Goal: Find specific page/section: Find specific page/section

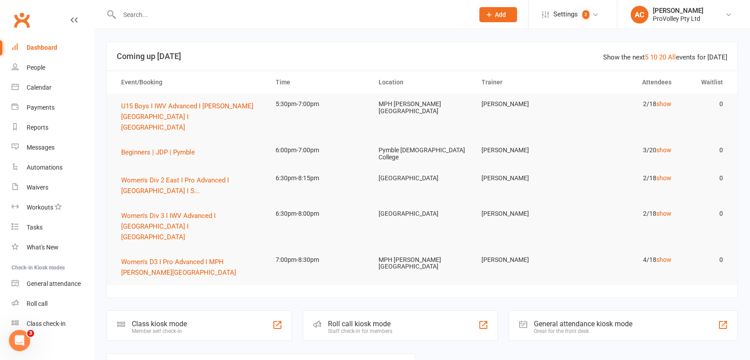
click at [211, 20] on div at bounding box center [286, 14] width 361 height 29
click at [208, 13] on input "text" at bounding box center [292, 14] width 351 height 12
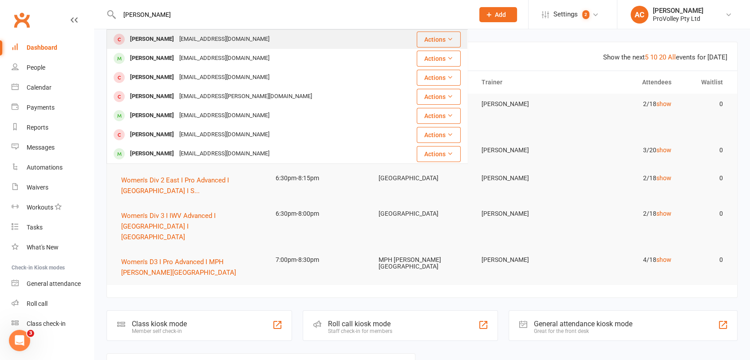
type input "[PERSON_NAME]"
click at [177, 38] on div "[EMAIL_ADDRESS][DOMAIN_NAME]" at bounding box center [224, 39] width 95 height 13
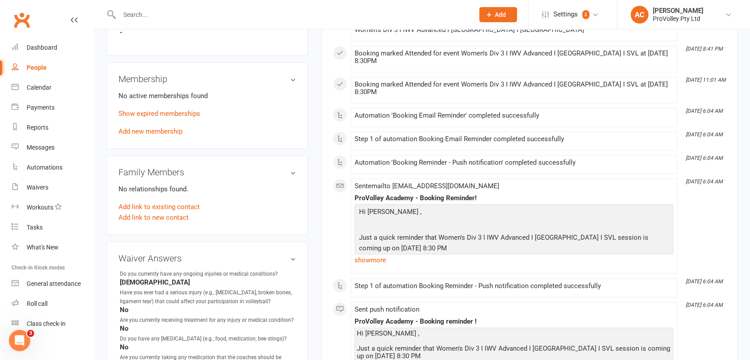
scroll to position [542, 0]
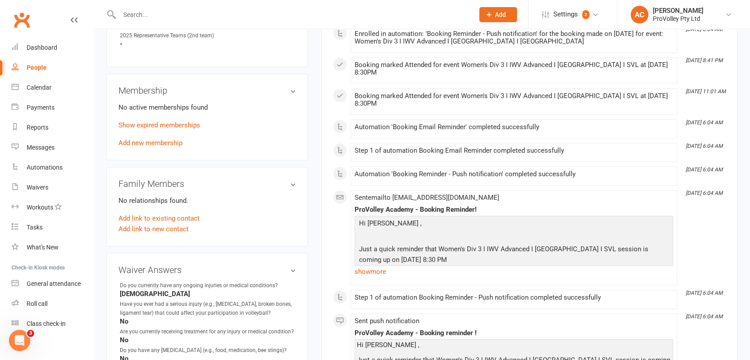
click at [155, 114] on membership-list "No active memberships found Show expired memberships Add new membership" at bounding box center [206, 124] width 177 height 45
click at [155, 120] on p "Show expired memberships" at bounding box center [206, 125] width 177 height 11
click at [156, 122] on link "Show expired memberships" at bounding box center [159, 125] width 82 height 8
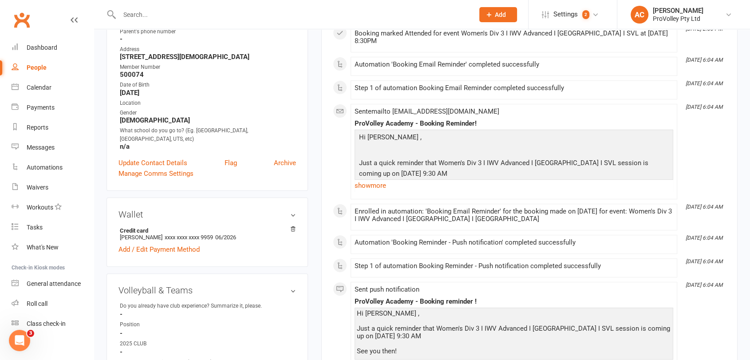
scroll to position [0, 0]
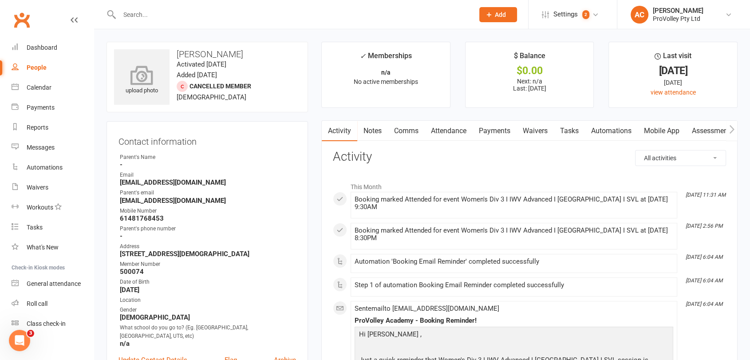
drag, startPoint x: 242, startPoint y: 59, endPoint x: 146, endPoint y: 53, distance: 96.0
click at [146, 53] on div "upload photo [PERSON_NAME] Activated [DATE] Added [DATE] Cancelled member [DEMO…" at bounding box center [206, 77] width 201 height 71
click at [255, 49] on h3 "[PERSON_NAME]" at bounding box center [207, 54] width 186 height 10
click at [162, 18] on input "text" at bounding box center [292, 14] width 351 height 12
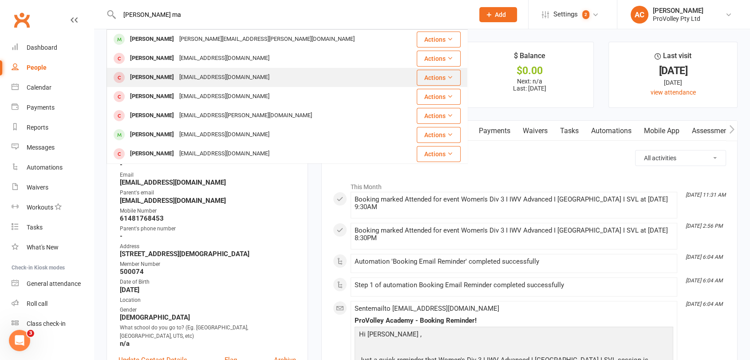
type input "[PERSON_NAME] ma"
click at [177, 77] on div "[EMAIL_ADDRESS][DOMAIN_NAME]" at bounding box center [224, 77] width 95 height 13
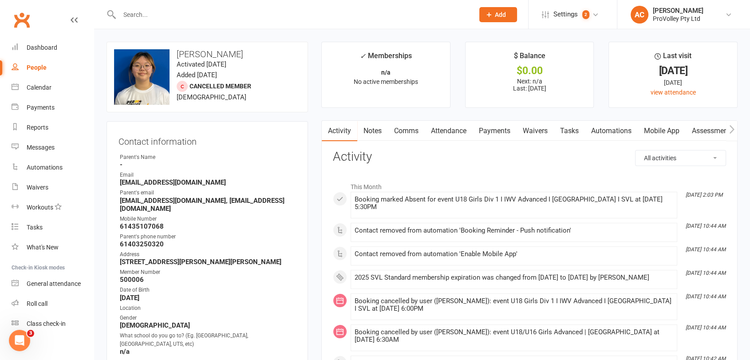
click at [202, 51] on h3 "[PERSON_NAME]" at bounding box center [207, 54] width 186 height 10
copy h3 "[PERSON_NAME]"
click at [179, 55] on h3 "[PERSON_NAME]" at bounding box center [207, 54] width 186 height 10
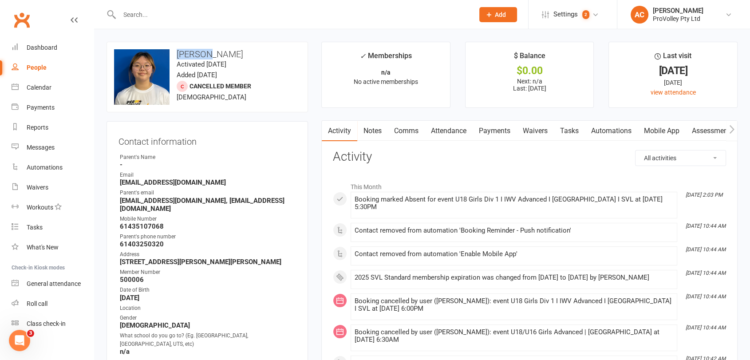
click at [179, 55] on h3 "[PERSON_NAME]" at bounding box center [207, 54] width 186 height 10
click at [238, 12] on input "text" at bounding box center [292, 14] width 351 height 12
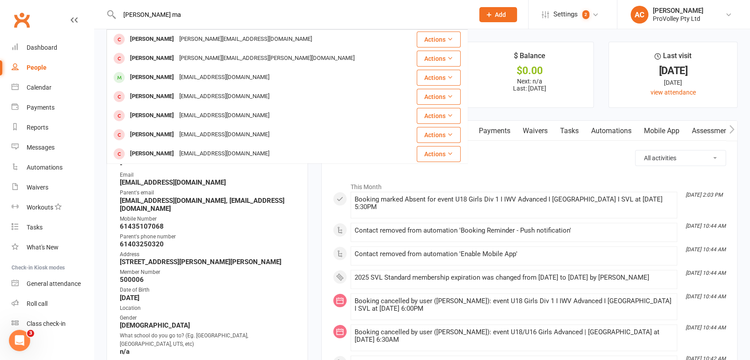
click at [125, 19] on input "[PERSON_NAME] ma" at bounding box center [292, 14] width 351 height 12
click at [142, 19] on input "sumer" at bounding box center [292, 14] width 351 height 12
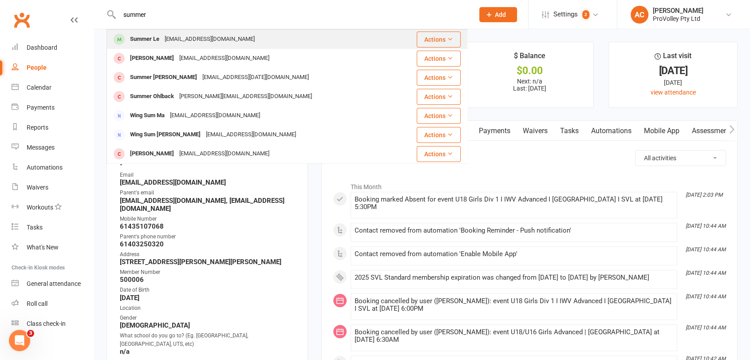
type input "summer"
click at [176, 40] on div "[EMAIL_ADDRESS][DOMAIN_NAME]" at bounding box center [209, 39] width 95 height 13
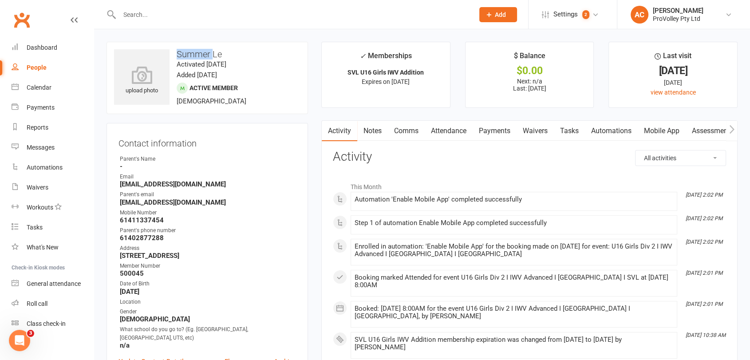
click at [197, 53] on h3 "Summer Le" at bounding box center [207, 54] width 186 height 10
click at [198, 53] on h3 "Summer Le" at bounding box center [207, 54] width 186 height 10
copy h3 "Summer Le"
click at [173, 9] on input "text" at bounding box center [292, 14] width 351 height 12
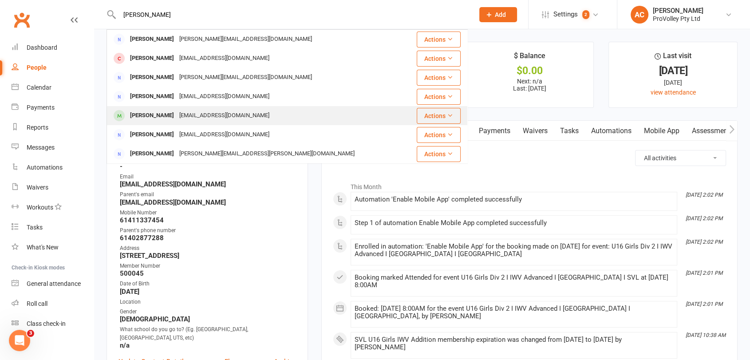
type input "[PERSON_NAME]"
click at [207, 113] on div "[EMAIL_ADDRESS][DOMAIN_NAME]" at bounding box center [224, 115] width 95 height 13
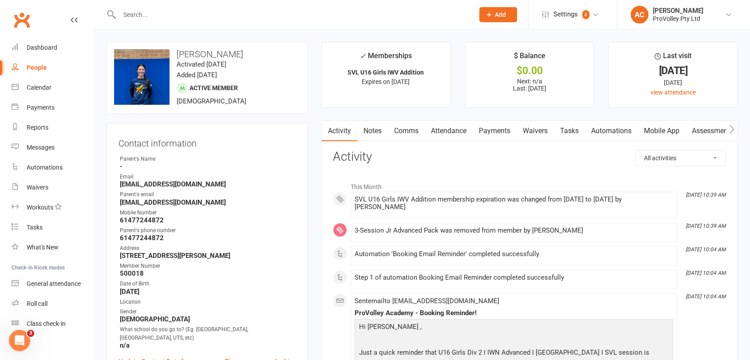
click at [205, 52] on h3 "[PERSON_NAME]" at bounding box center [207, 54] width 186 height 10
copy h3 "[PERSON_NAME]"
click at [153, 20] on input "text" at bounding box center [292, 14] width 351 height 12
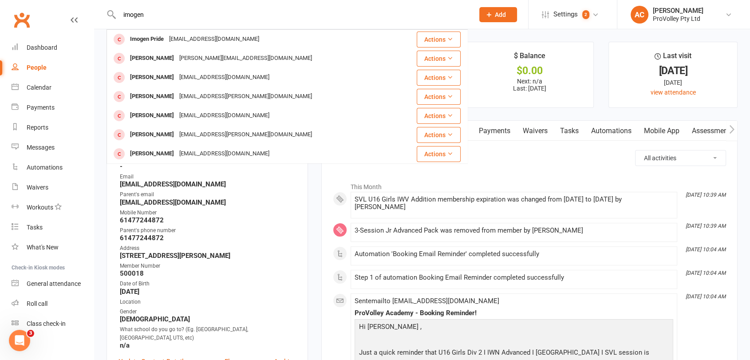
click at [130, 16] on input "imogen" at bounding box center [292, 14] width 351 height 12
click at [133, 15] on input "imogen" at bounding box center [292, 14] width 351 height 12
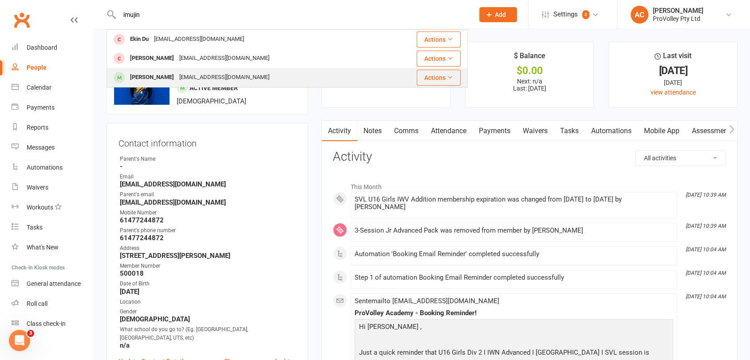
type input "imujin"
click at [200, 79] on div "[EMAIL_ADDRESS][DOMAIN_NAME]" at bounding box center [224, 77] width 95 height 13
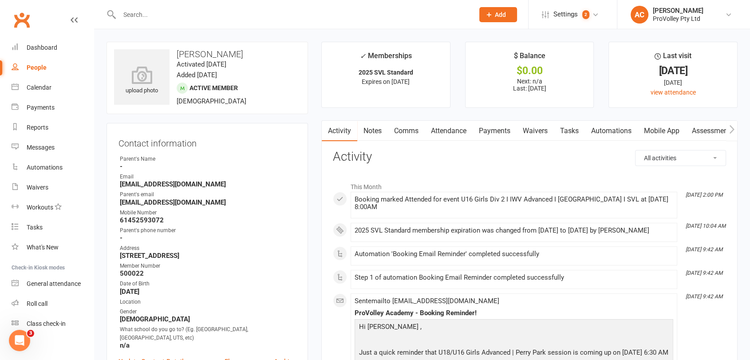
click at [218, 55] on h3 "[PERSON_NAME]" at bounding box center [207, 54] width 186 height 10
copy h3 "[PERSON_NAME]"
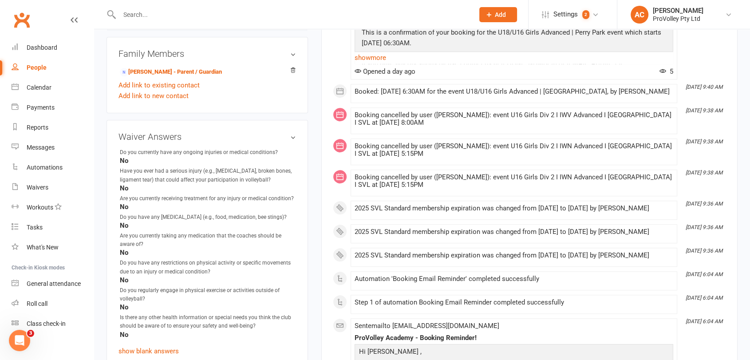
scroll to position [690, 0]
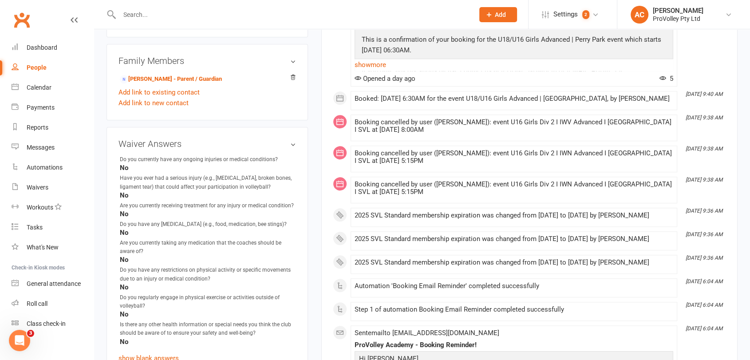
click at [117, 9] on input "text" at bounding box center [292, 14] width 351 height 12
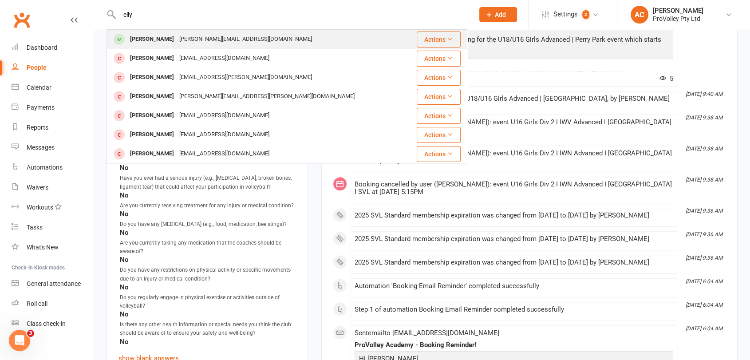
type input "elly"
click at [188, 37] on div "[PERSON_NAME][EMAIL_ADDRESS][DOMAIN_NAME]" at bounding box center [246, 39] width 138 height 13
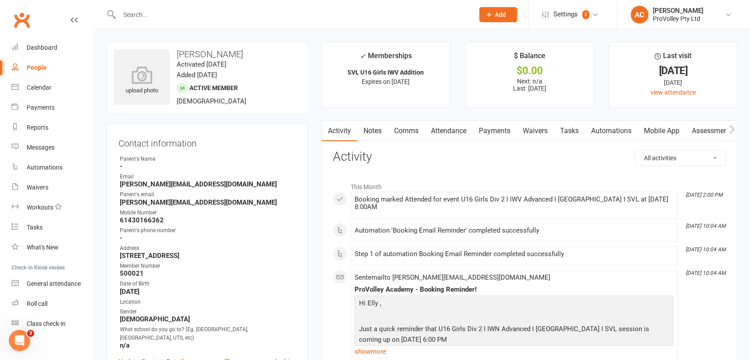
click at [188, 53] on h3 "[PERSON_NAME]" at bounding box center [207, 54] width 186 height 10
copy h3 "[PERSON_NAME]"
click at [192, 8] on div at bounding box center [286, 14] width 361 height 29
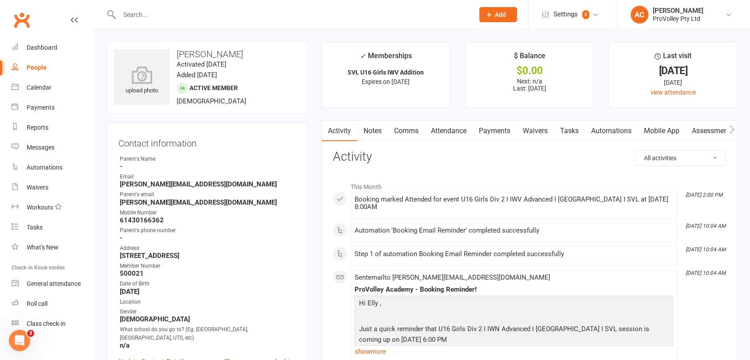
click at [209, 10] on input "text" at bounding box center [292, 14] width 351 height 12
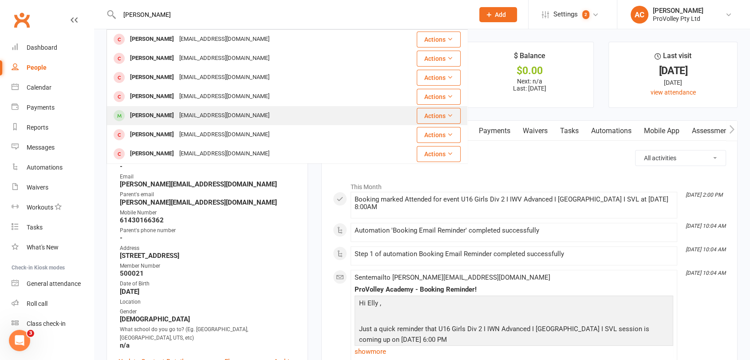
type input "[PERSON_NAME]"
click at [200, 110] on div "[EMAIL_ADDRESS][DOMAIN_NAME]" at bounding box center [224, 115] width 95 height 13
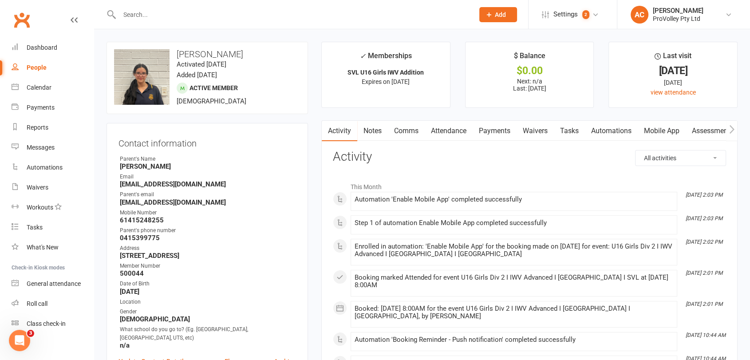
click at [204, 51] on h3 "[PERSON_NAME]" at bounding box center [207, 54] width 186 height 10
copy h3 "[PERSON_NAME]"
click at [207, 12] on input "text" at bounding box center [292, 14] width 351 height 12
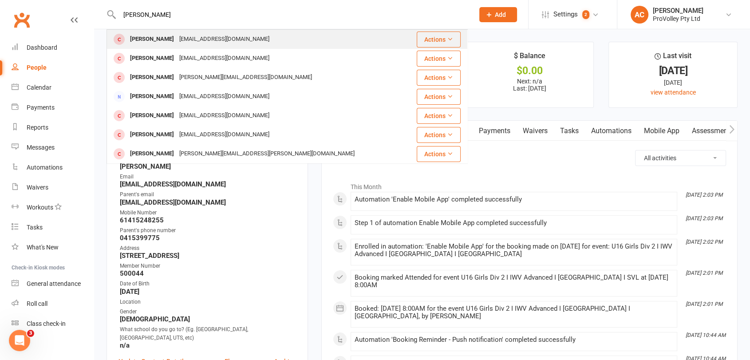
type input "[PERSON_NAME]"
click at [231, 39] on div "[EMAIL_ADDRESS][DOMAIN_NAME]" at bounding box center [224, 39] width 95 height 13
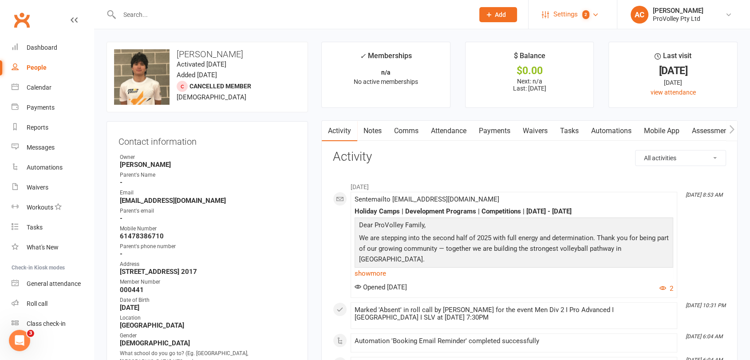
click at [550, 12] on link "Settings 2" at bounding box center [573, 14] width 62 height 20
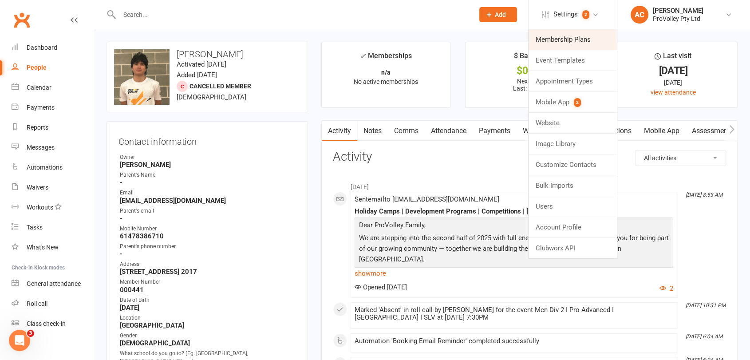
click at [558, 33] on link "Membership Plans" at bounding box center [572, 39] width 88 height 20
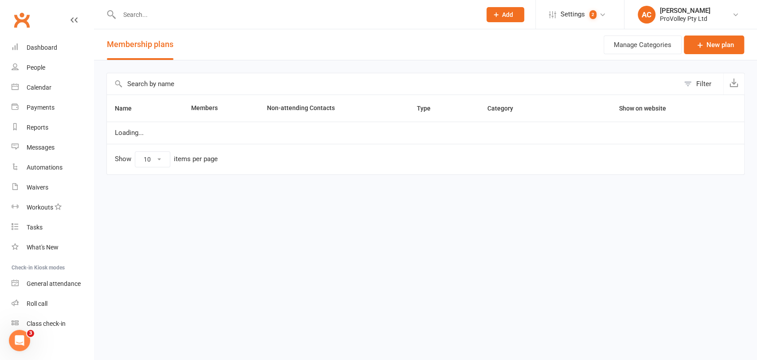
select select "100"
click at [214, 81] on input "text" at bounding box center [393, 83] width 573 height 21
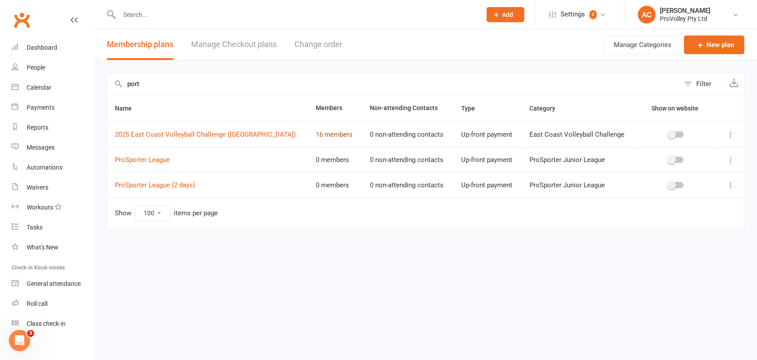
type input "port"
click at [316, 134] on link "16 members" at bounding box center [334, 134] width 37 height 8
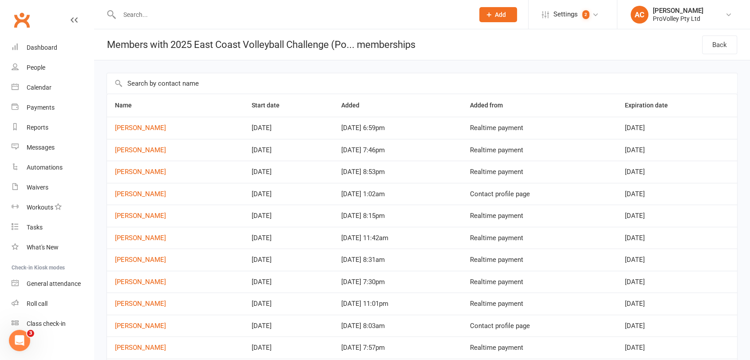
click at [224, 76] on input "text" at bounding box center [422, 83] width 630 height 20
click at [44, 86] on div "Calendar" at bounding box center [39, 87] width 25 height 7
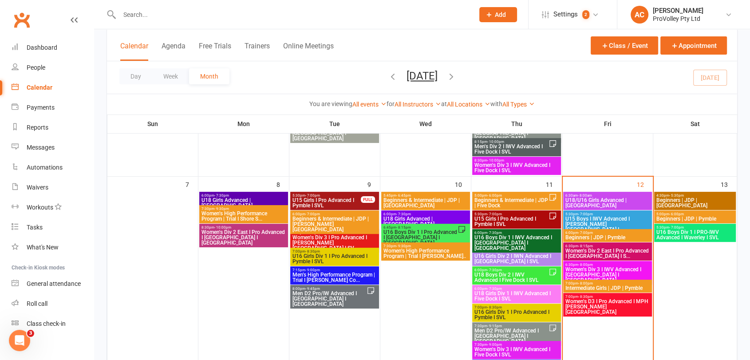
scroll to position [197, 0]
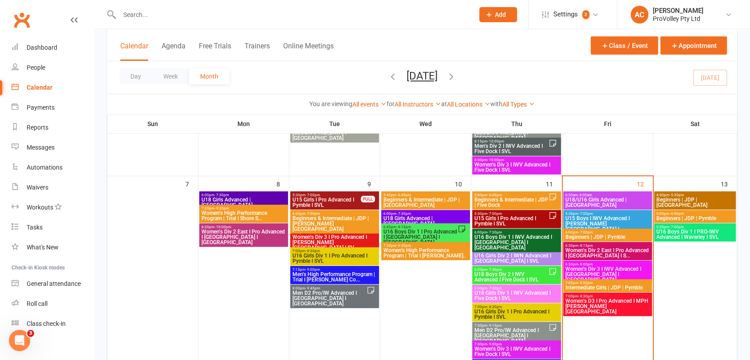
click at [620, 222] on span "U15 Boys I IWV Advanced I [PERSON_NAME][GEOGRAPHIC_DATA] I [GEOGRAPHIC_DATA]" at bounding box center [607, 226] width 85 height 21
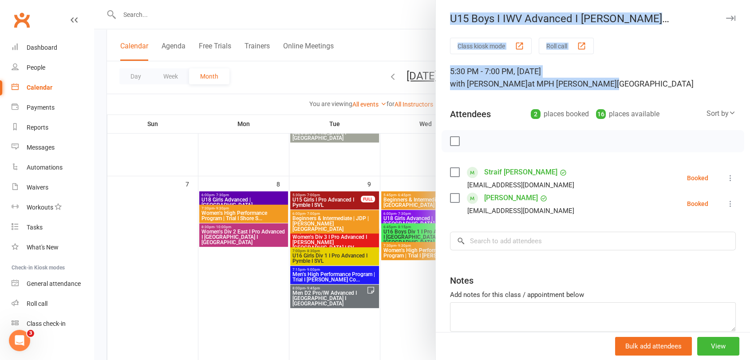
drag, startPoint x: 594, startPoint y: 83, endPoint x: 447, endPoint y: 19, distance: 160.5
click at [447, 19] on div "U15 Boys I IWV Advanced I [PERSON_NAME][GEOGRAPHIC_DATA] I SVL Class kiosk mode…" at bounding box center [592, 180] width 314 height 360
copy div "U15 Boys I IWV Advanced I [PERSON_NAME][GEOGRAPHIC_DATA] I SVL Class kiosk mode…"
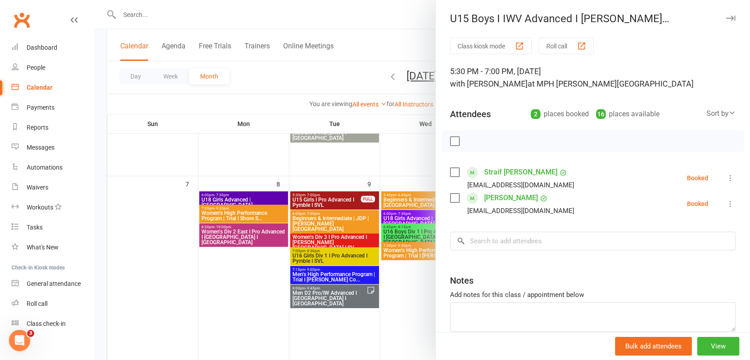
click at [404, 148] on div at bounding box center [422, 180] width 656 height 360
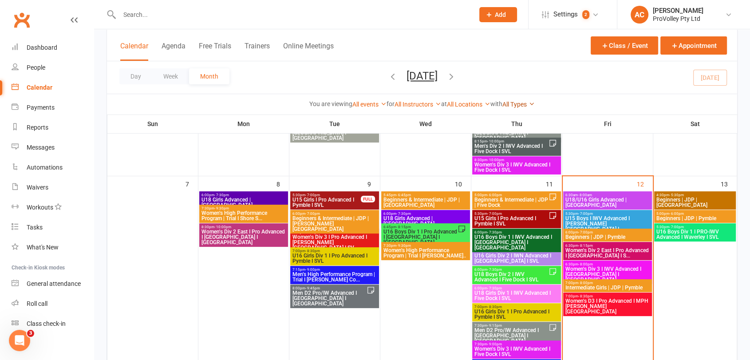
click at [520, 106] on link "All Types" at bounding box center [518, 104] width 32 height 7
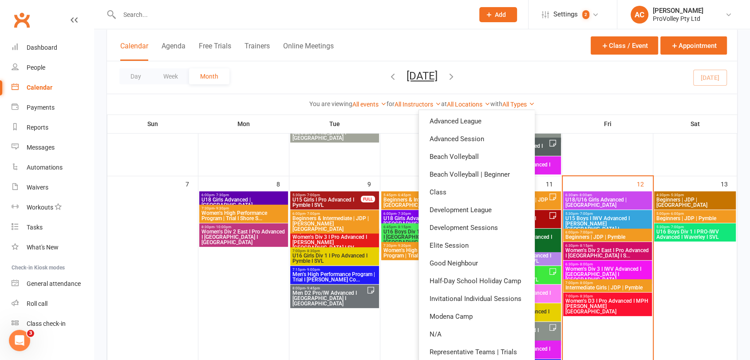
click at [469, 99] on div "All Locations [GEOGRAPHIC_DATA] [PERSON_NAME][GEOGRAPHIC_DATA] ([GEOGRAPHIC_DAT…" at bounding box center [468, 104] width 43 height 10
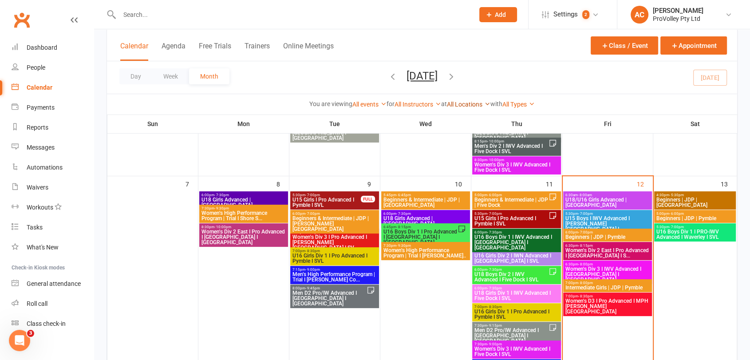
click at [472, 104] on link "All Locations" at bounding box center [468, 104] width 43 height 7
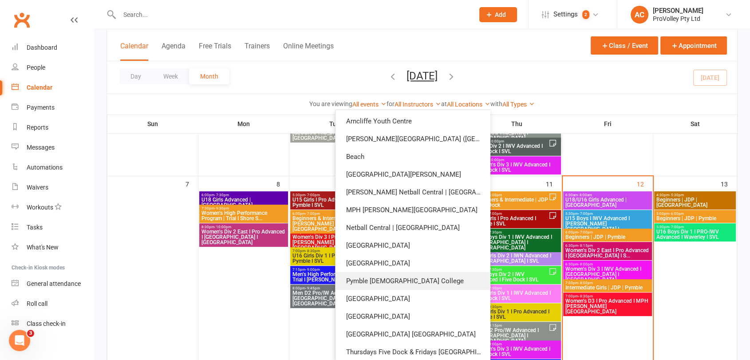
click at [416, 274] on link "Pymble [DEMOGRAPHIC_DATA] College" at bounding box center [412, 281] width 154 height 18
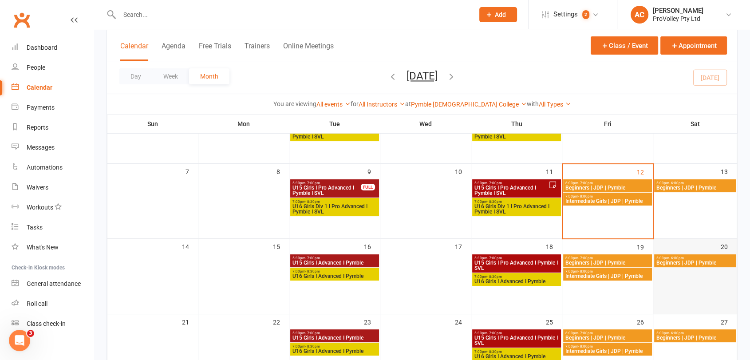
scroll to position [98, 0]
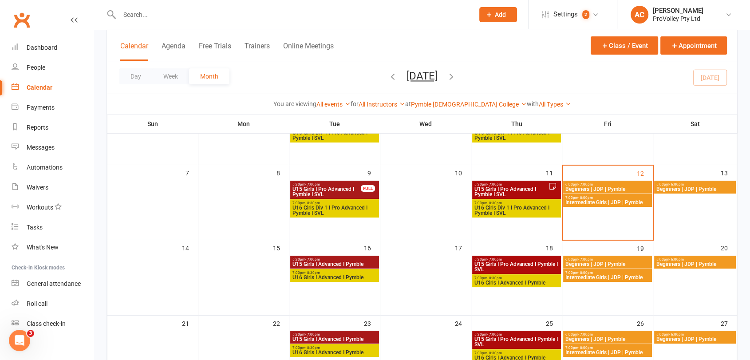
click at [593, 189] on span "Beginners | JDP | Pymble" at bounding box center [607, 188] width 85 height 5
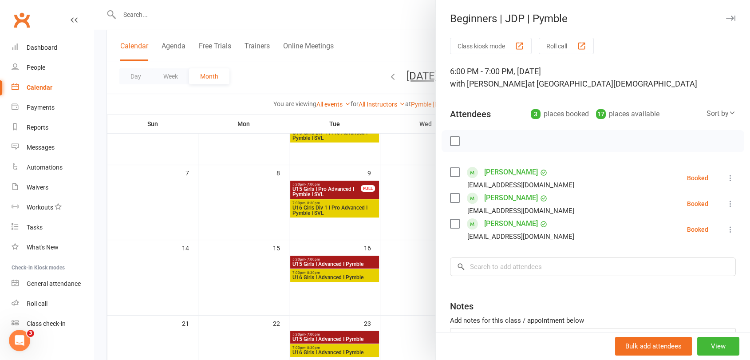
click at [396, 175] on div at bounding box center [422, 180] width 656 height 360
